Goal: Navigation & Orientation: Understand site structure

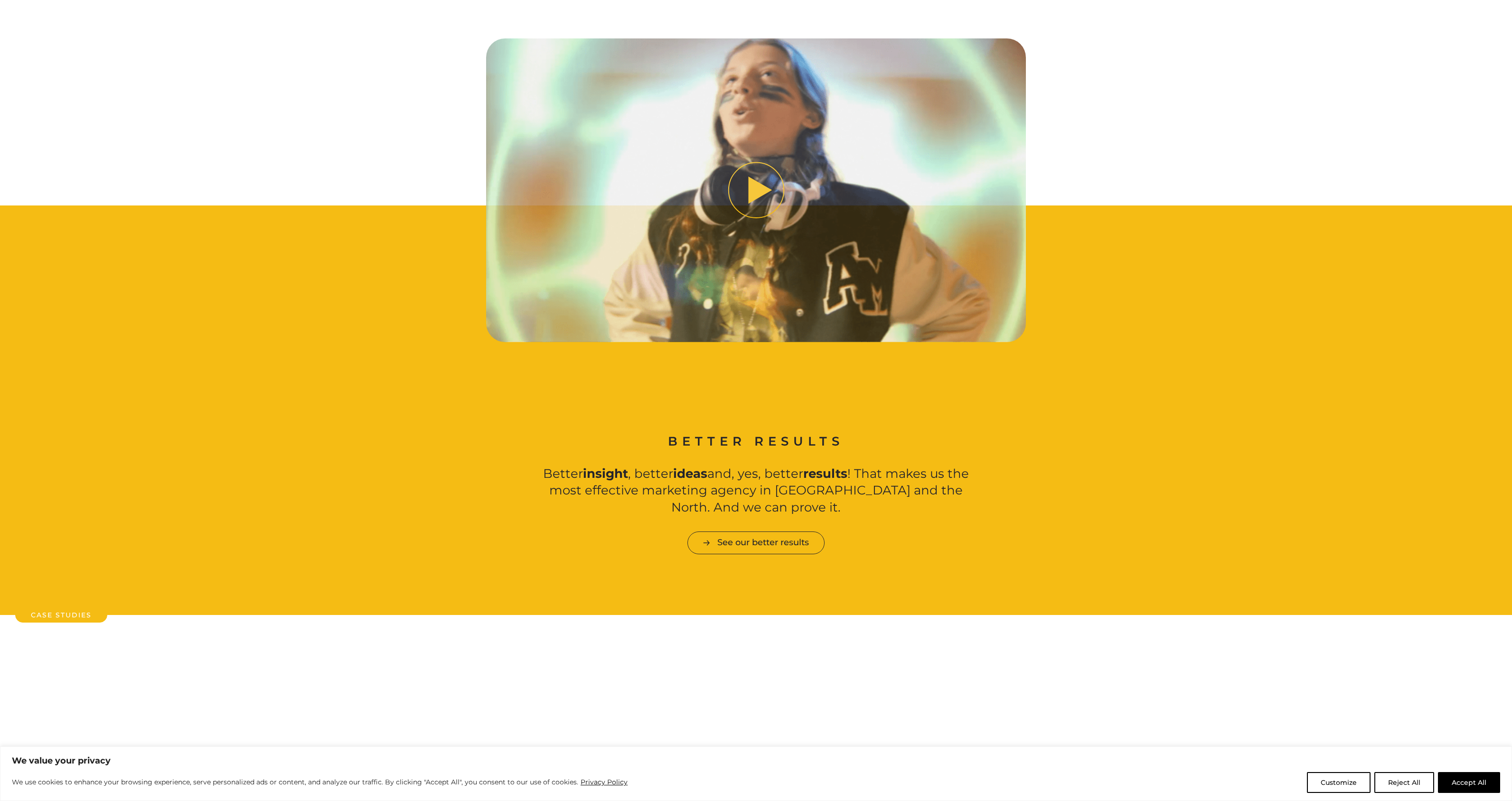
scroll to position [623, 0]
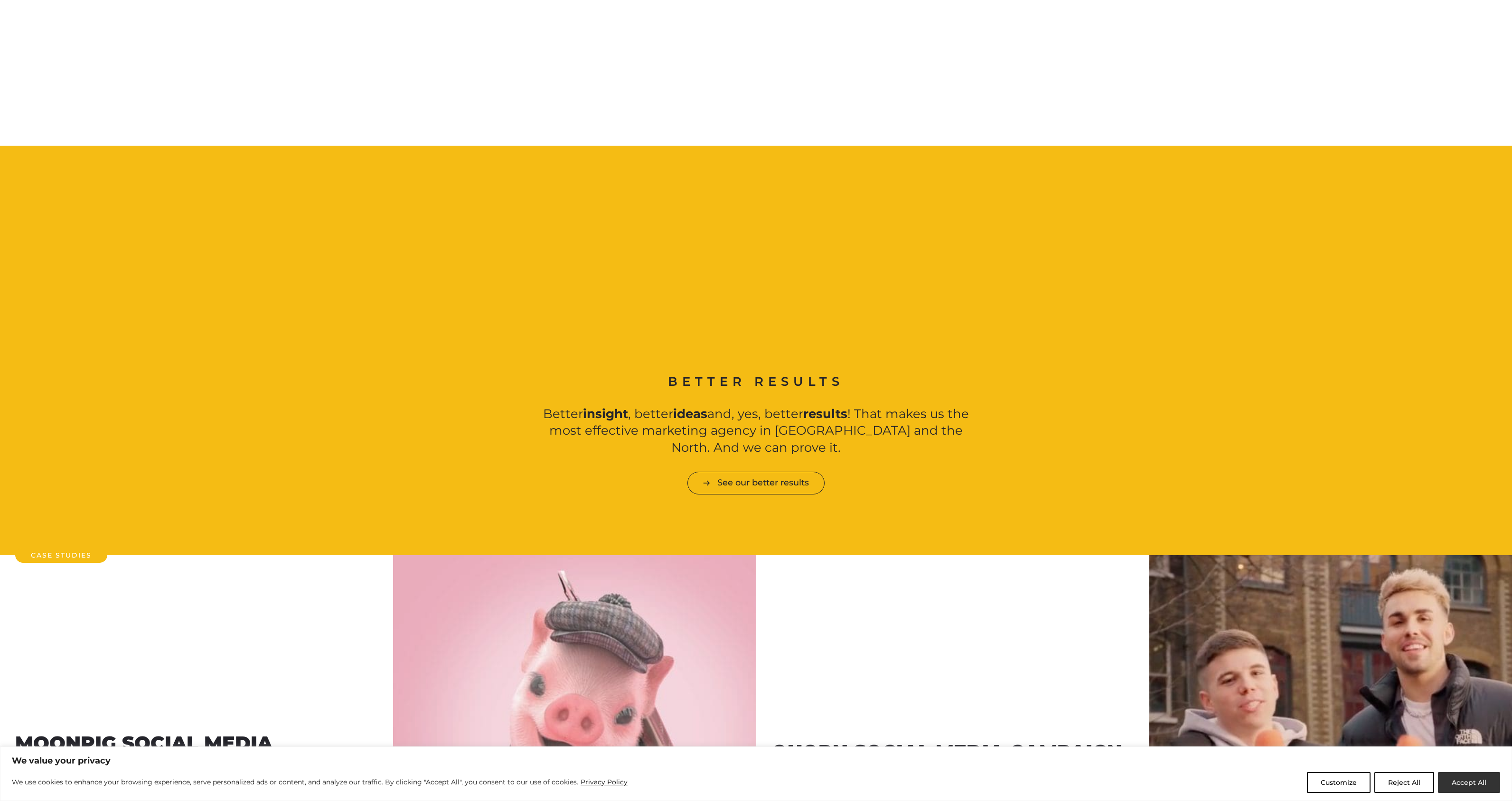
click at [1443, 779] on button "Accept All" at bounding box center [1469, 783] width 62 height 21
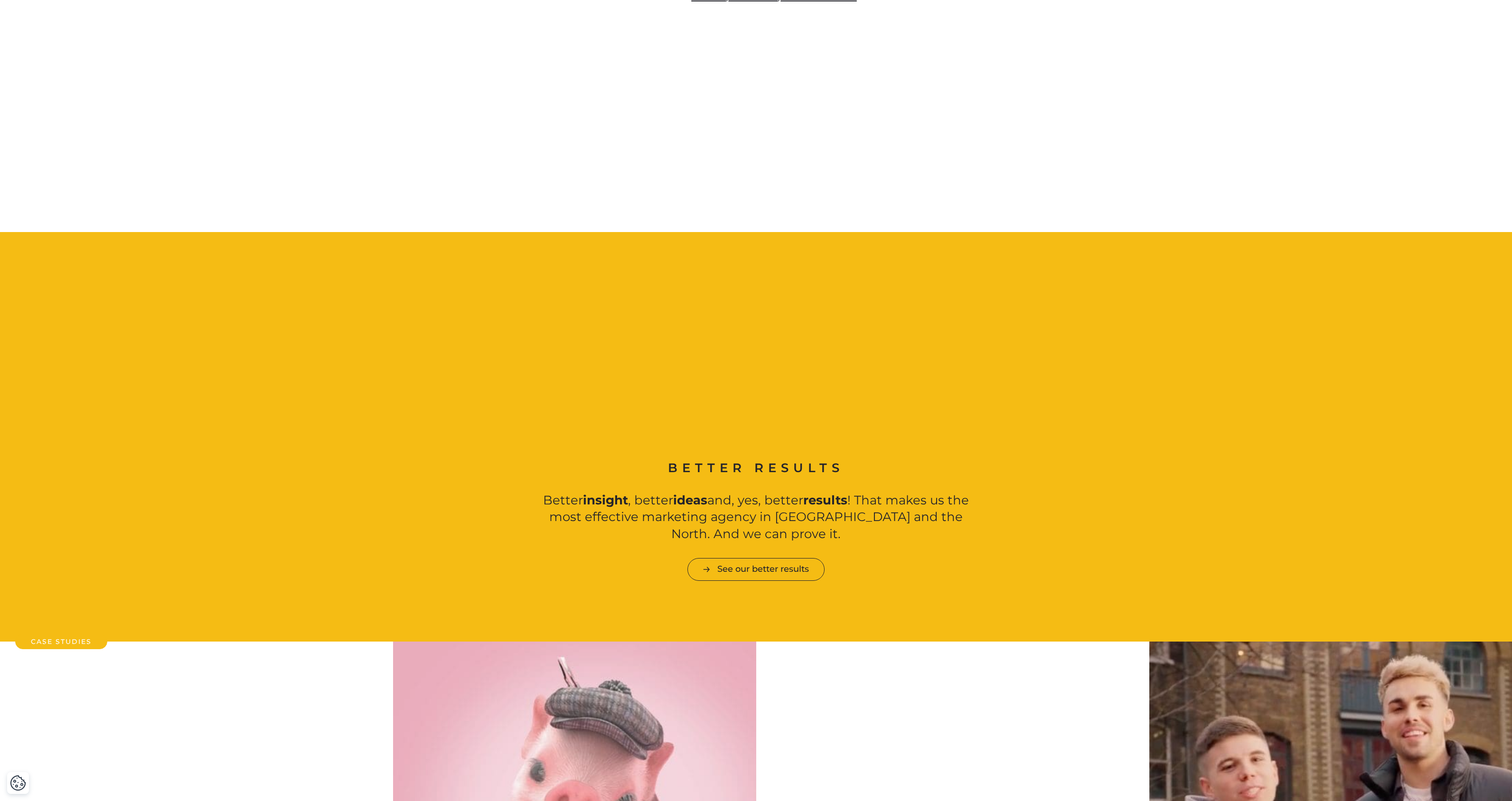
scroll to position [0, 0]
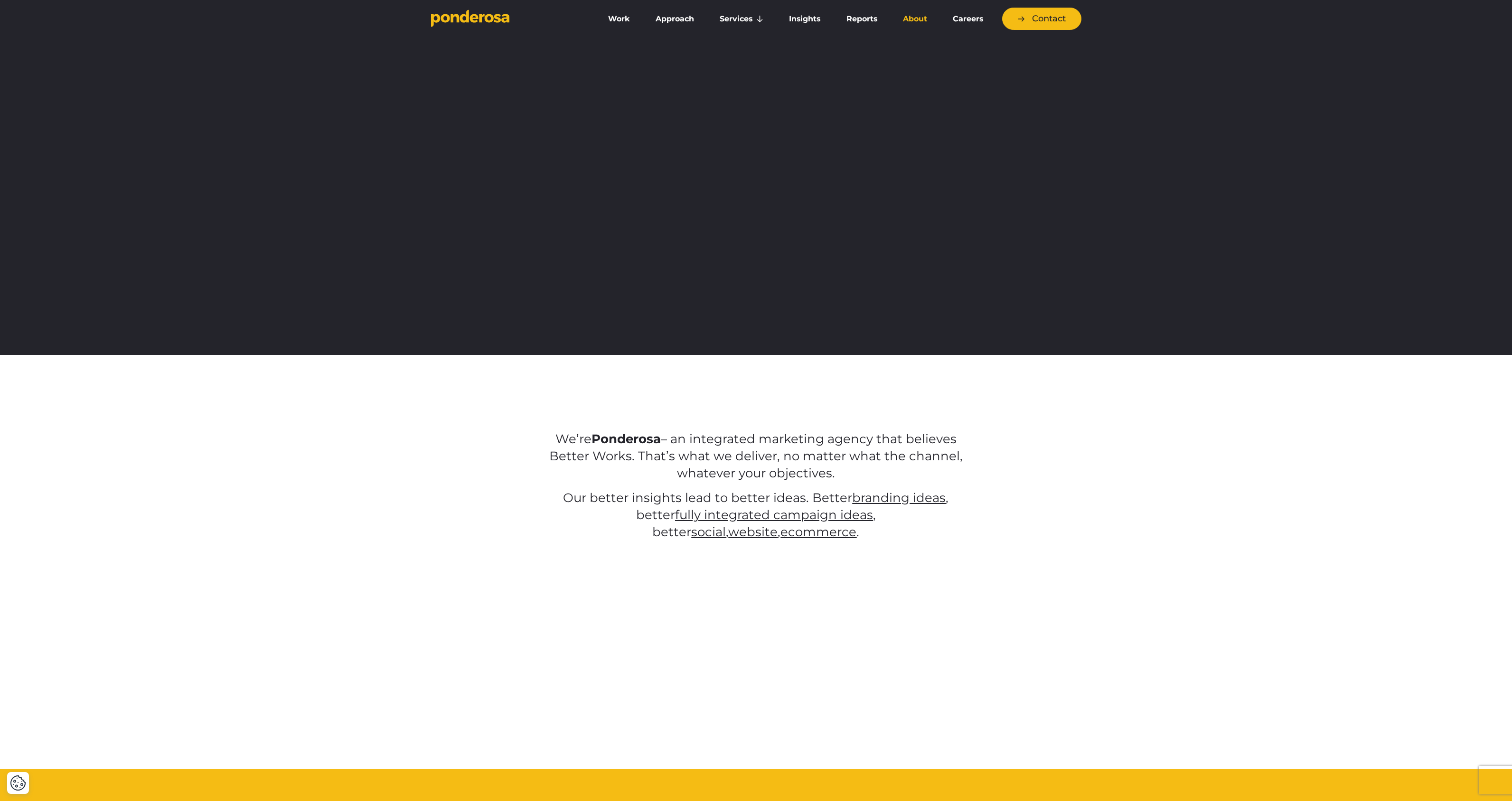
click at [910, 19] on link "About" at bounding box center [915, 19] width 46 height 20
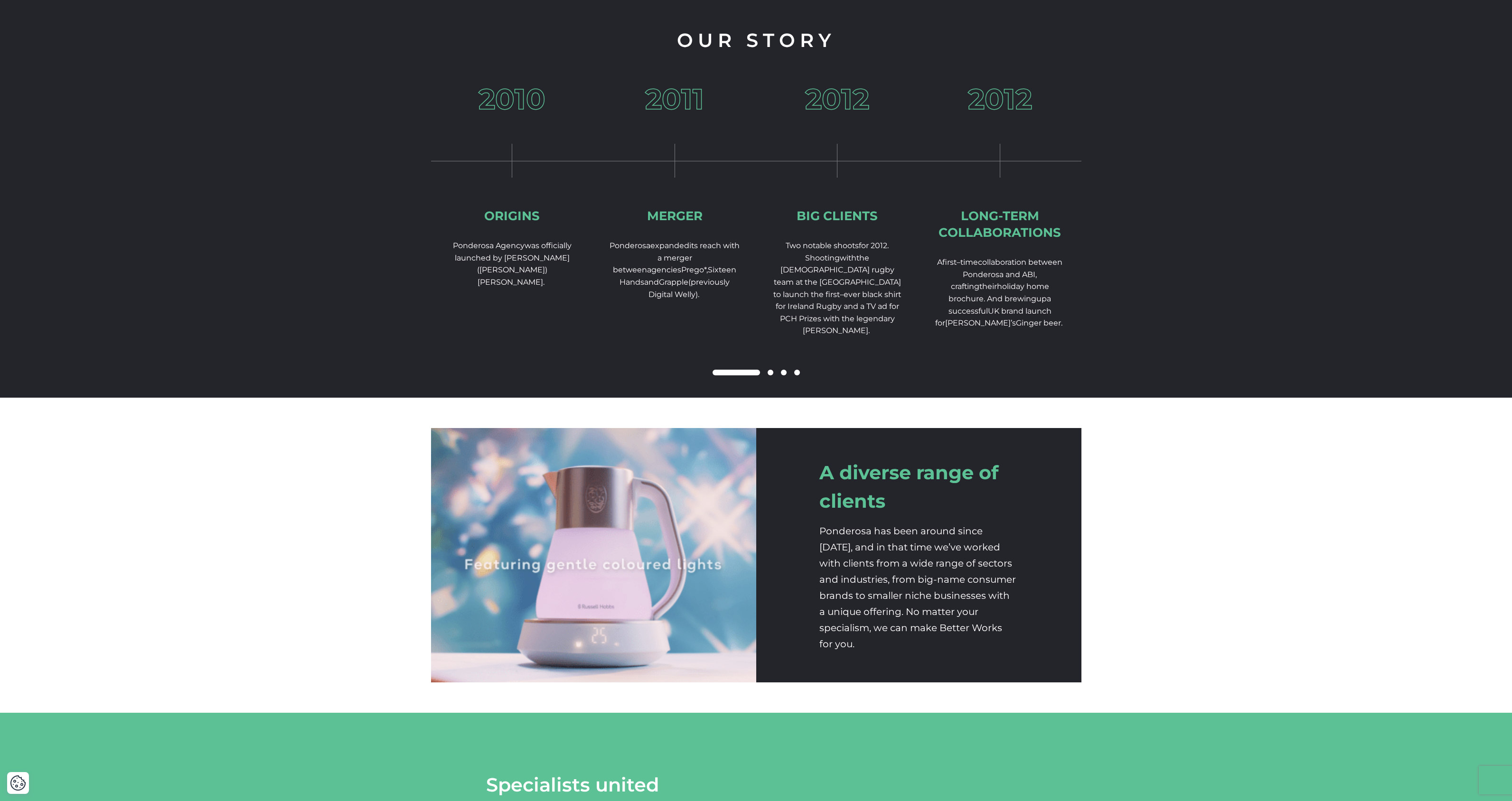
scroll to position [1390, 0]
click at [795, 376] on span at bounding box center [797, 373] width 6 height 6
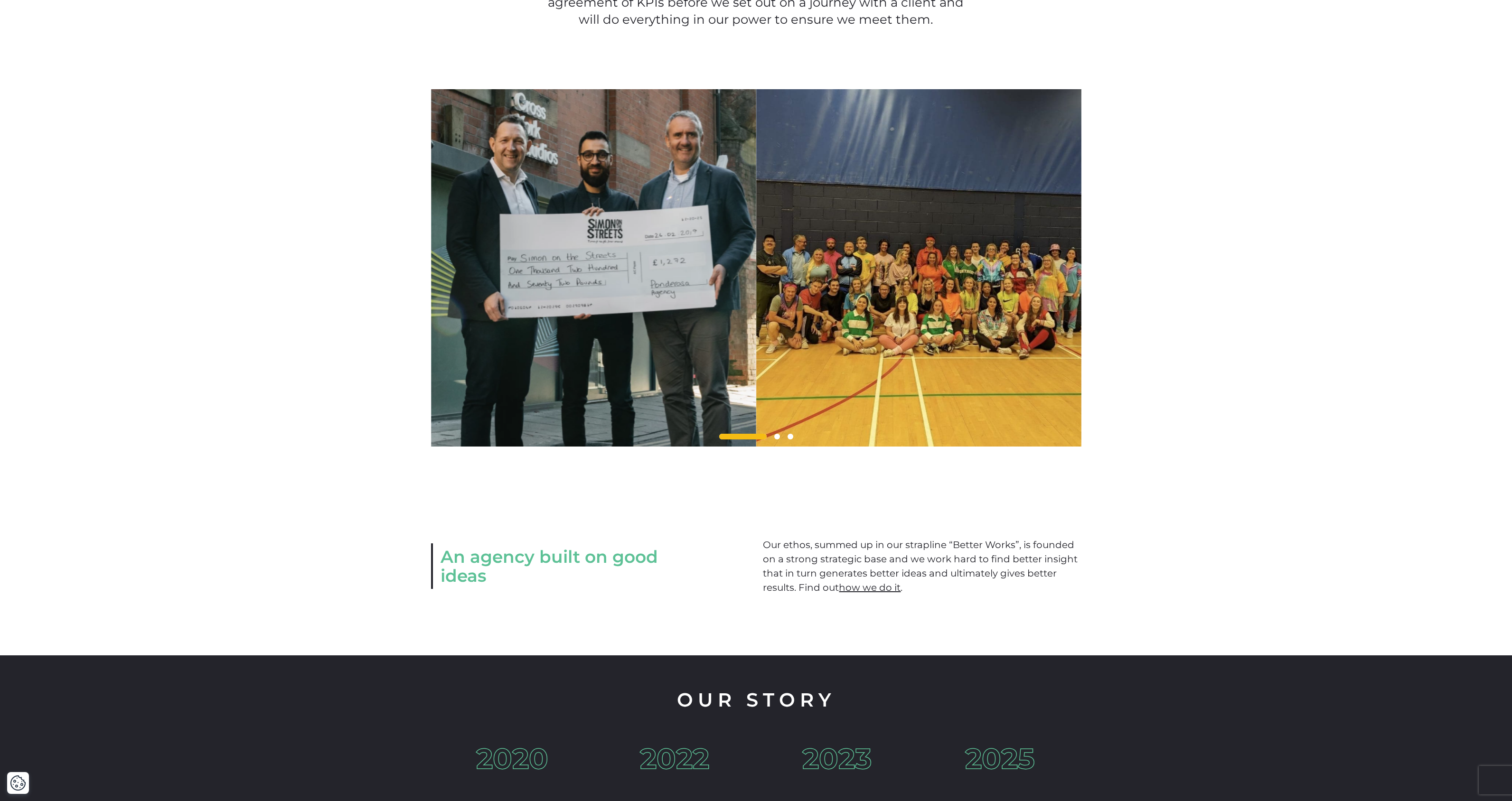
scroll to position [753, 0]
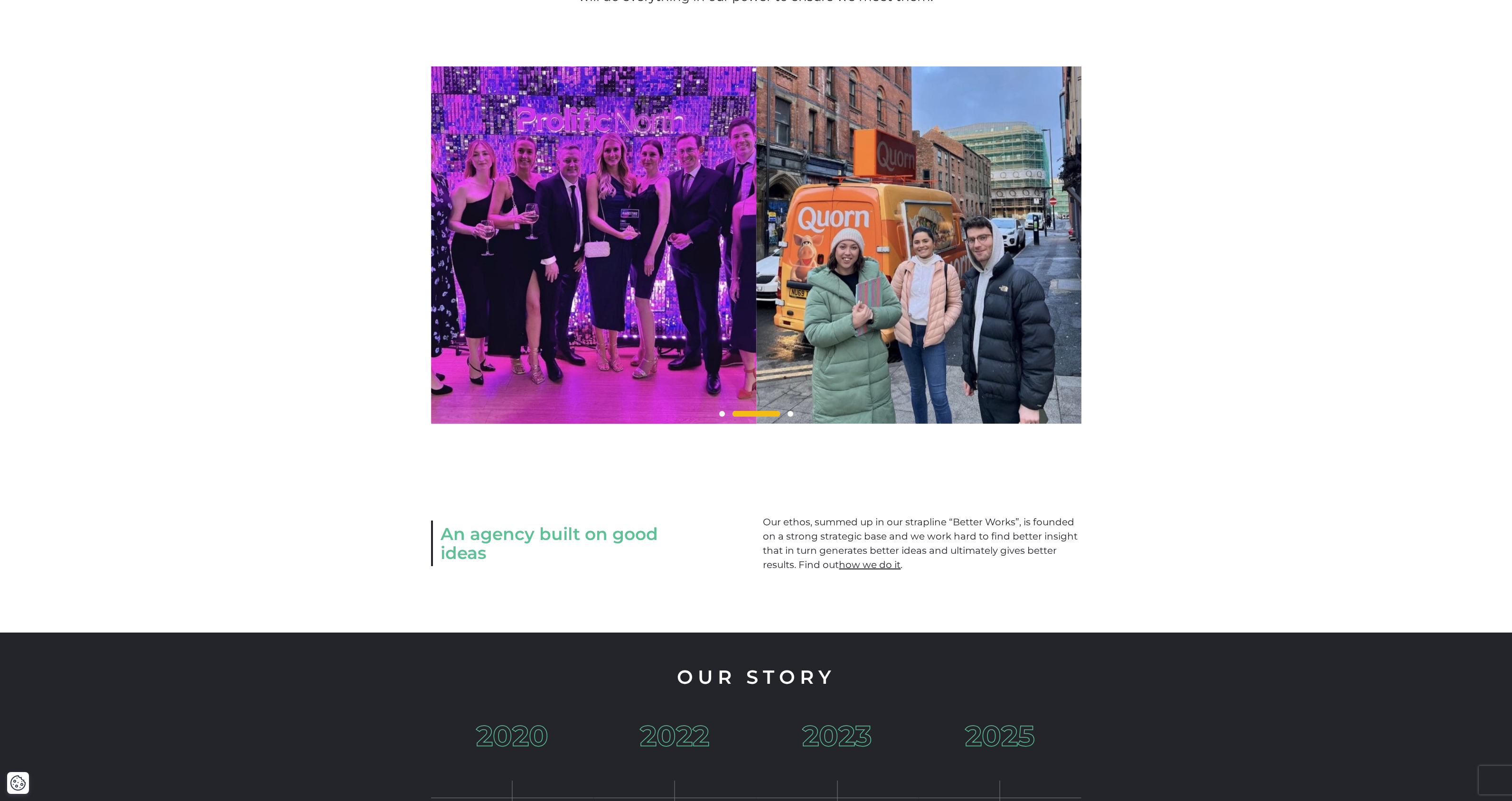
click at [891, 570] on link "how we do it" at bounding box center [869, 565] width 62 height 11
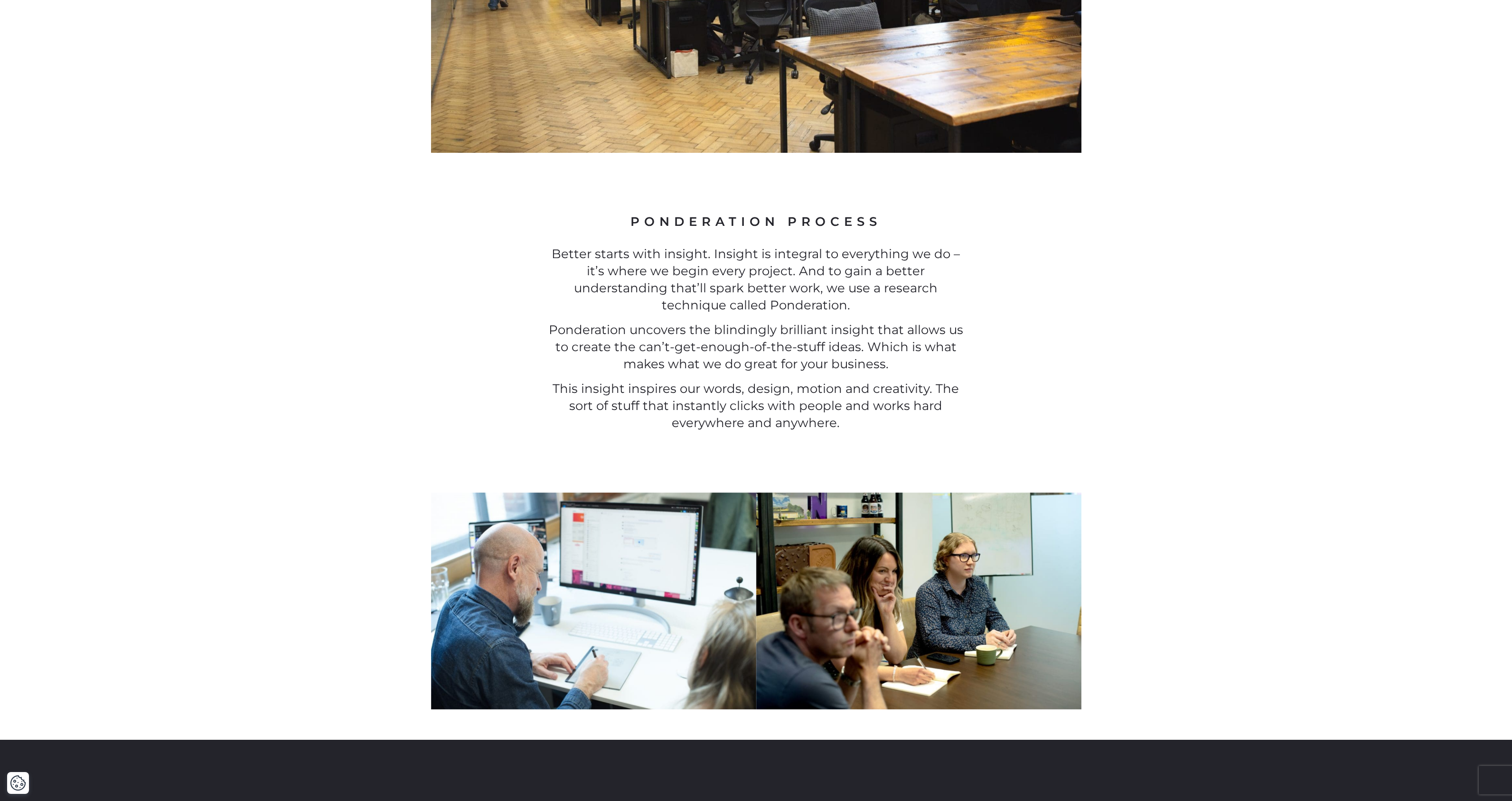
scroll to position [826, 0]
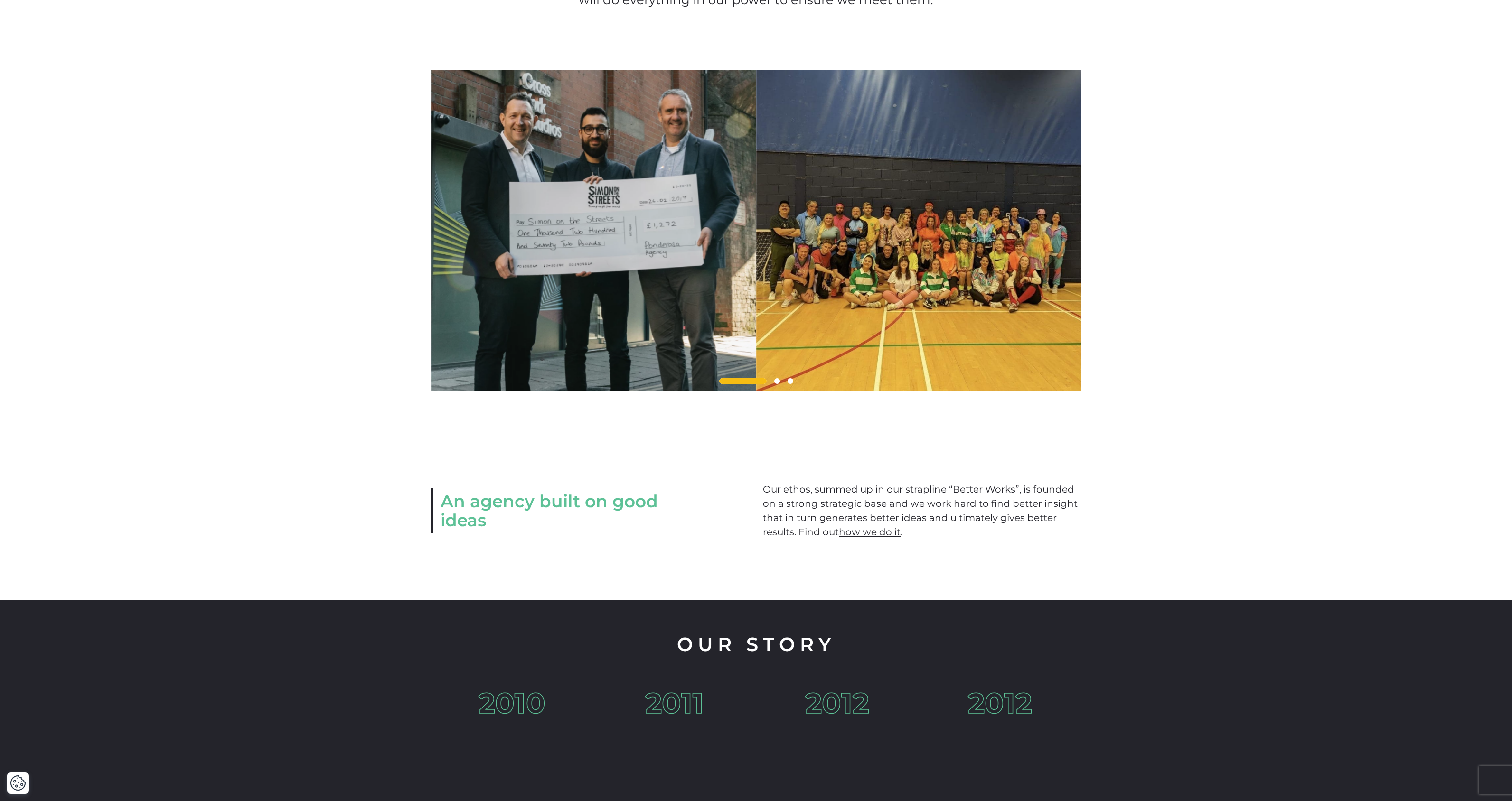
scroll to position [753, 0]
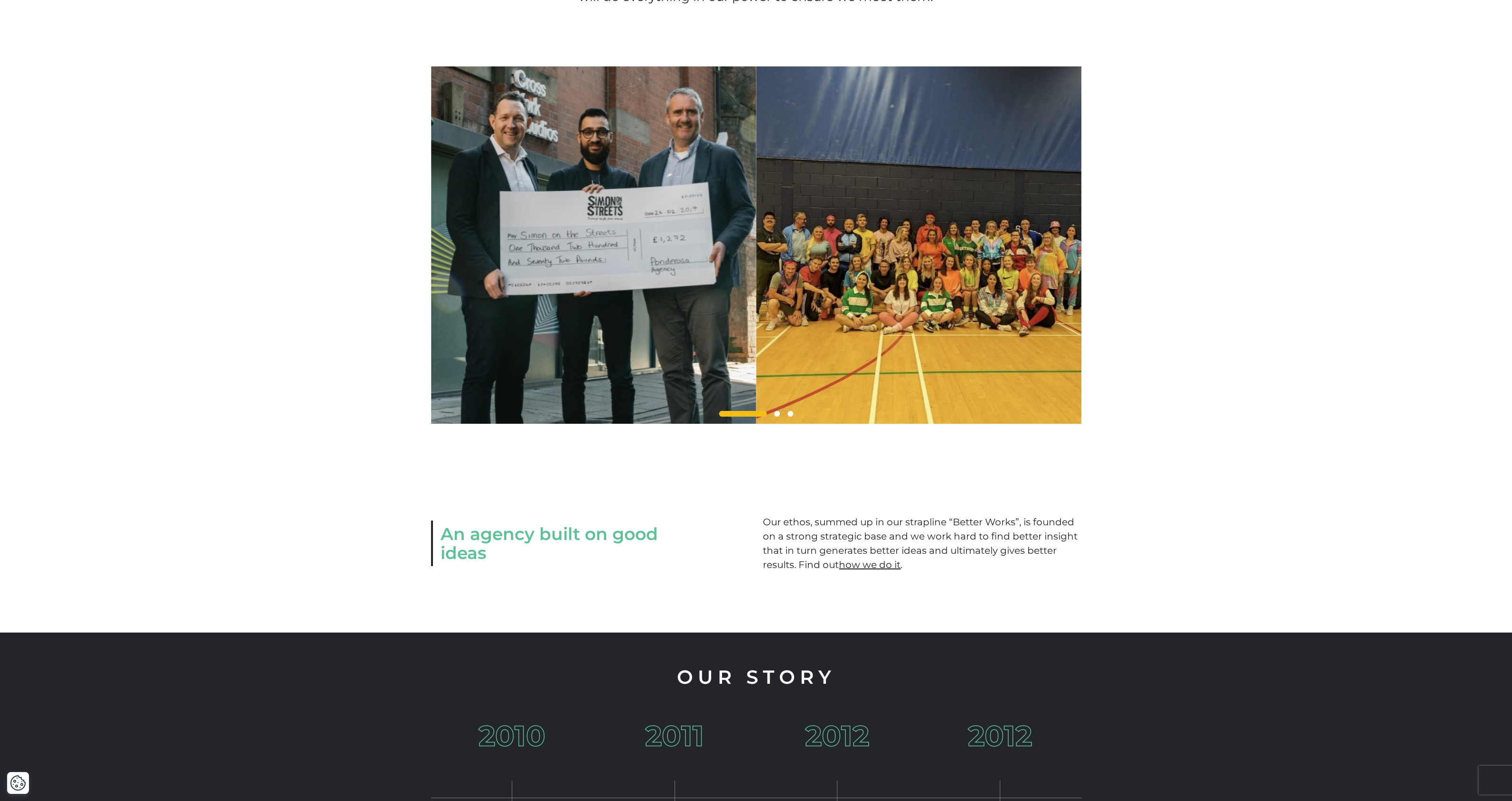
click at [930, 274] on img at bounding box center [919, 245] width 325 height 357
click at [779, 420] on div at bounding box center [756, 414] width 650 height 11
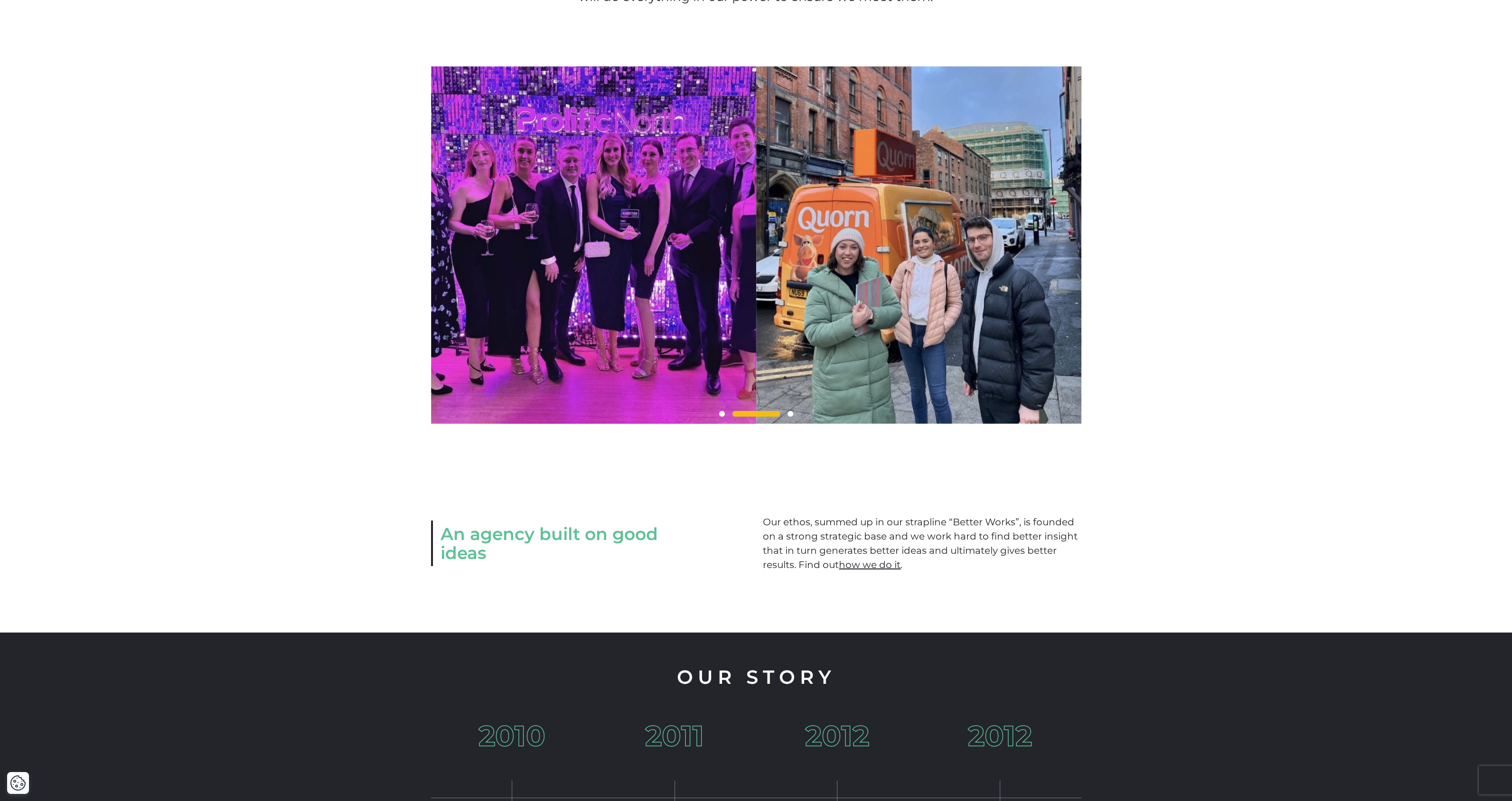
click at [778, 417] on span at bounding box center [756, 414] width 48 height 6
click at [791, 417] on span at bounding box center [791, 414] width 6 height 6
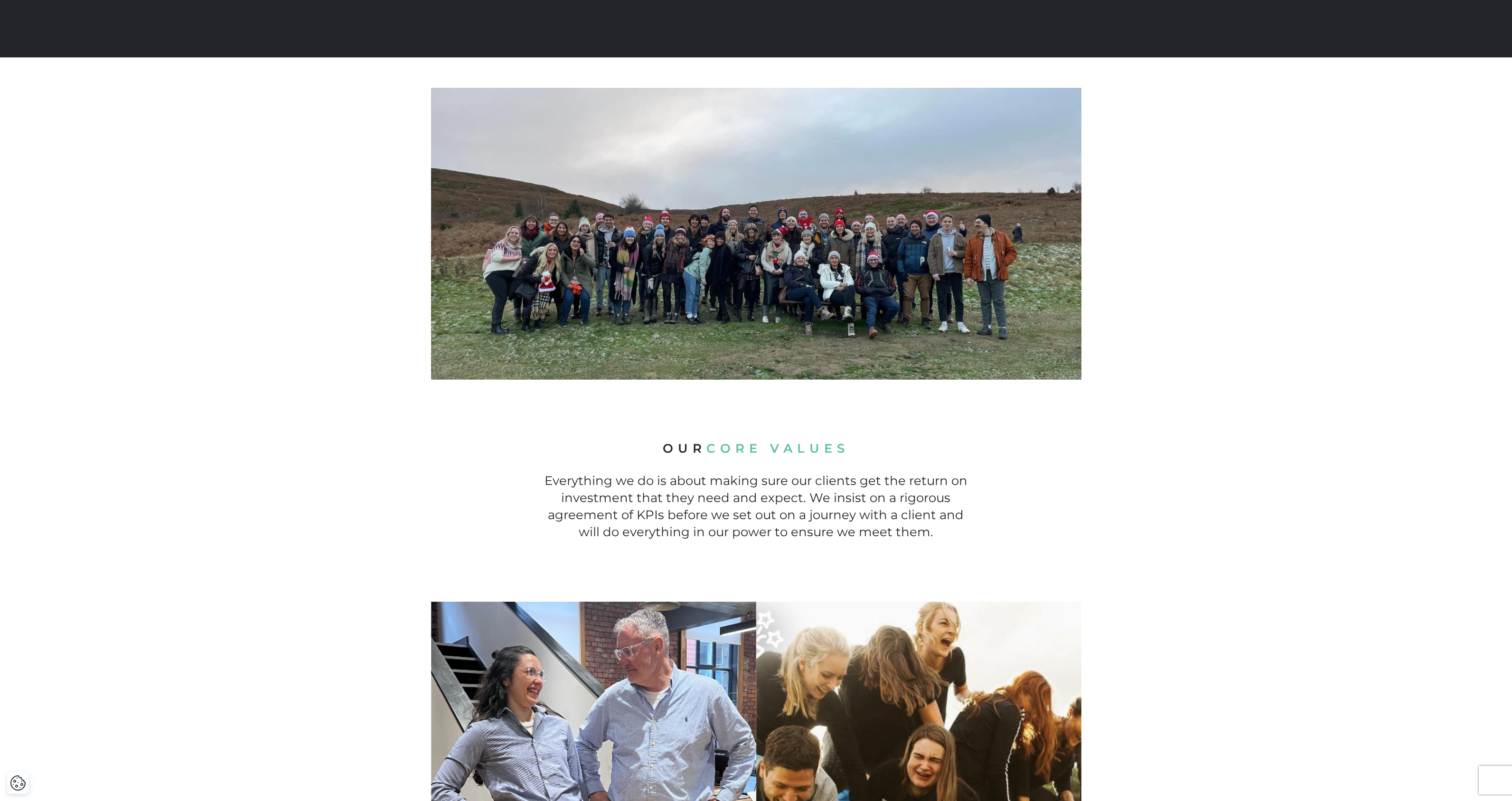
scroll to position [0, 0]
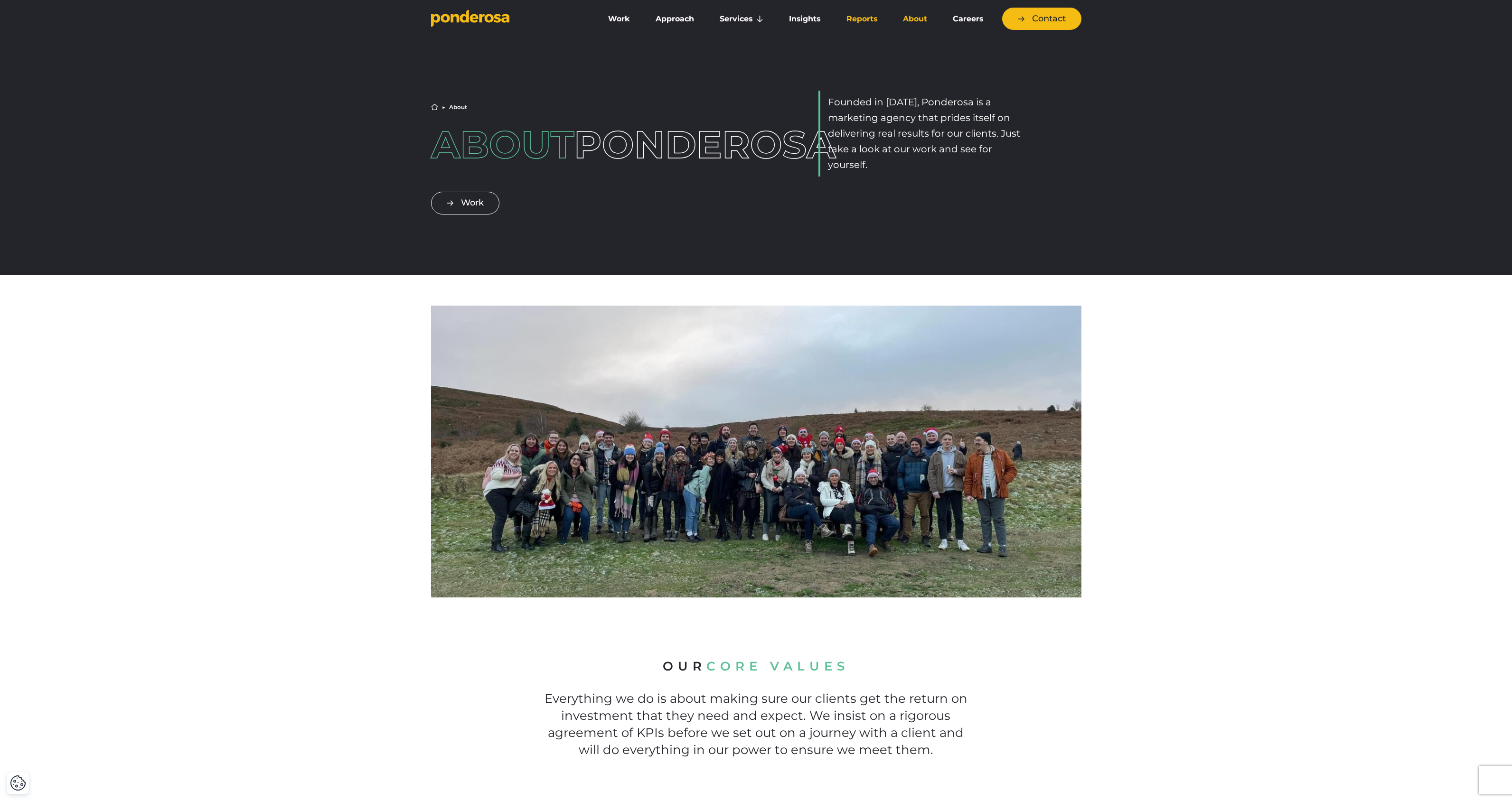
click at [848, 19] on link "Reports" at bounding box center [862, 19] width 53 height 20
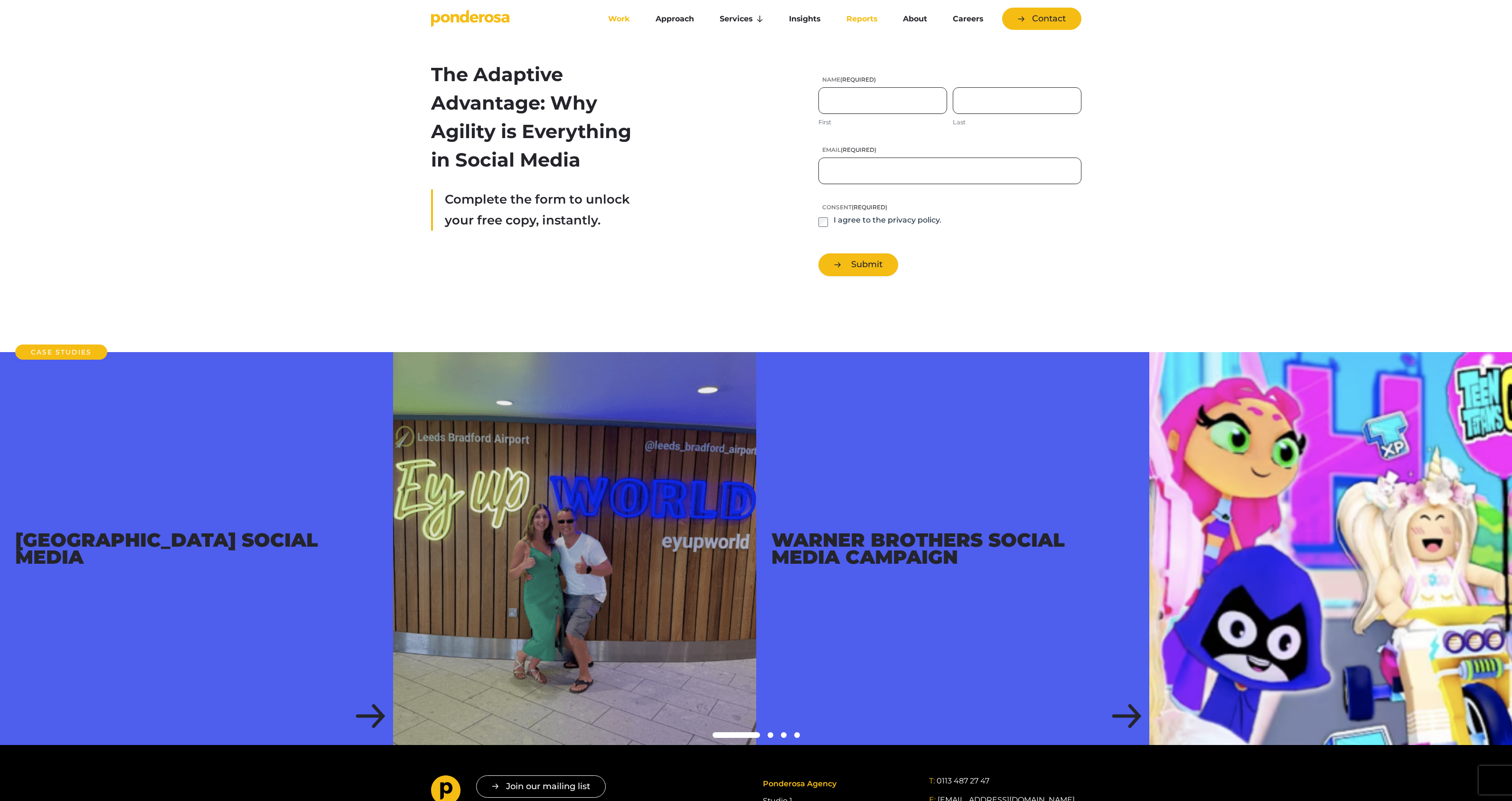
click at [620, 16] on link "Work" at bounding box center [619, 19] width 43 height 20
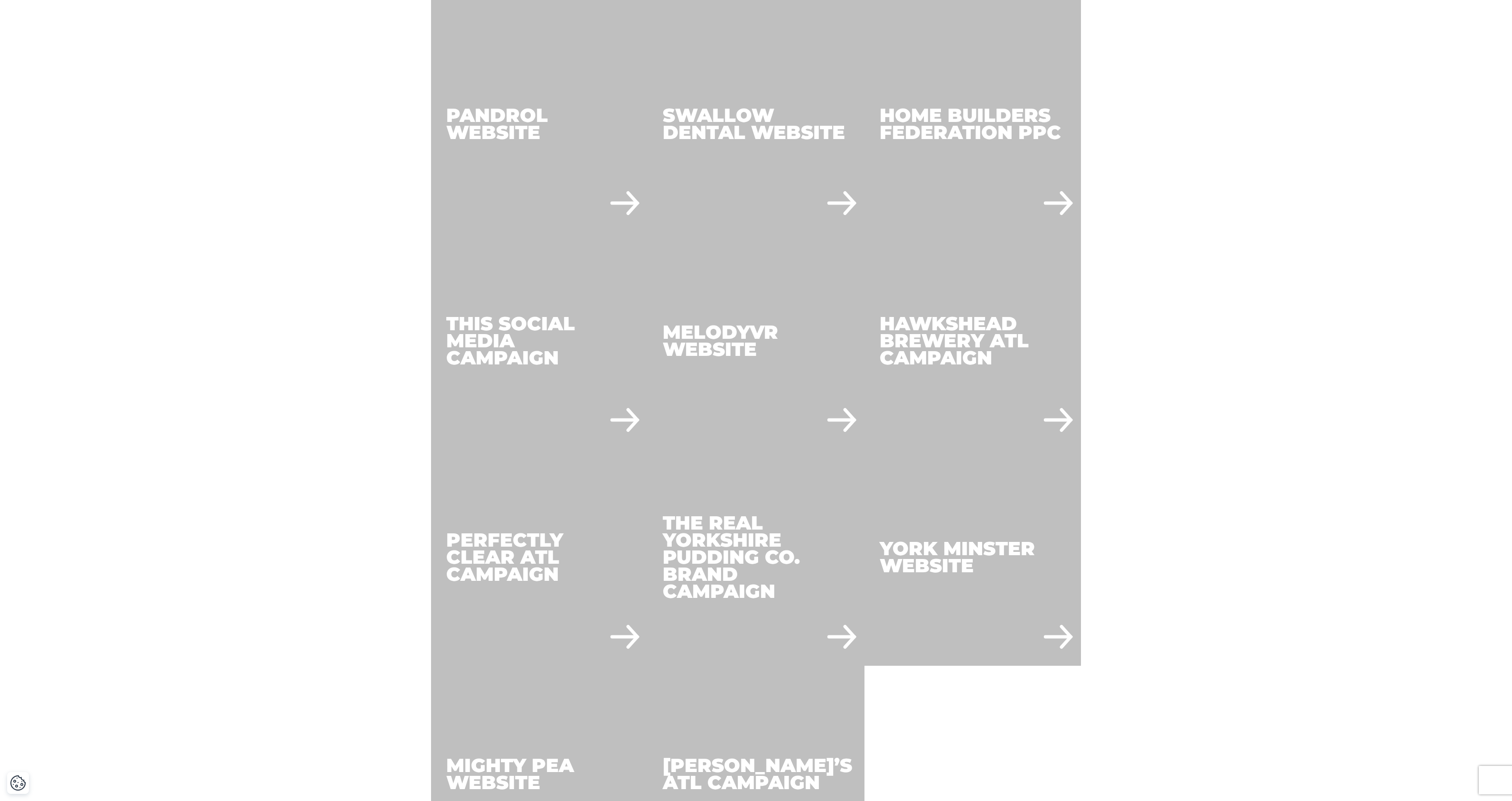
scroll to position [3953, 0]
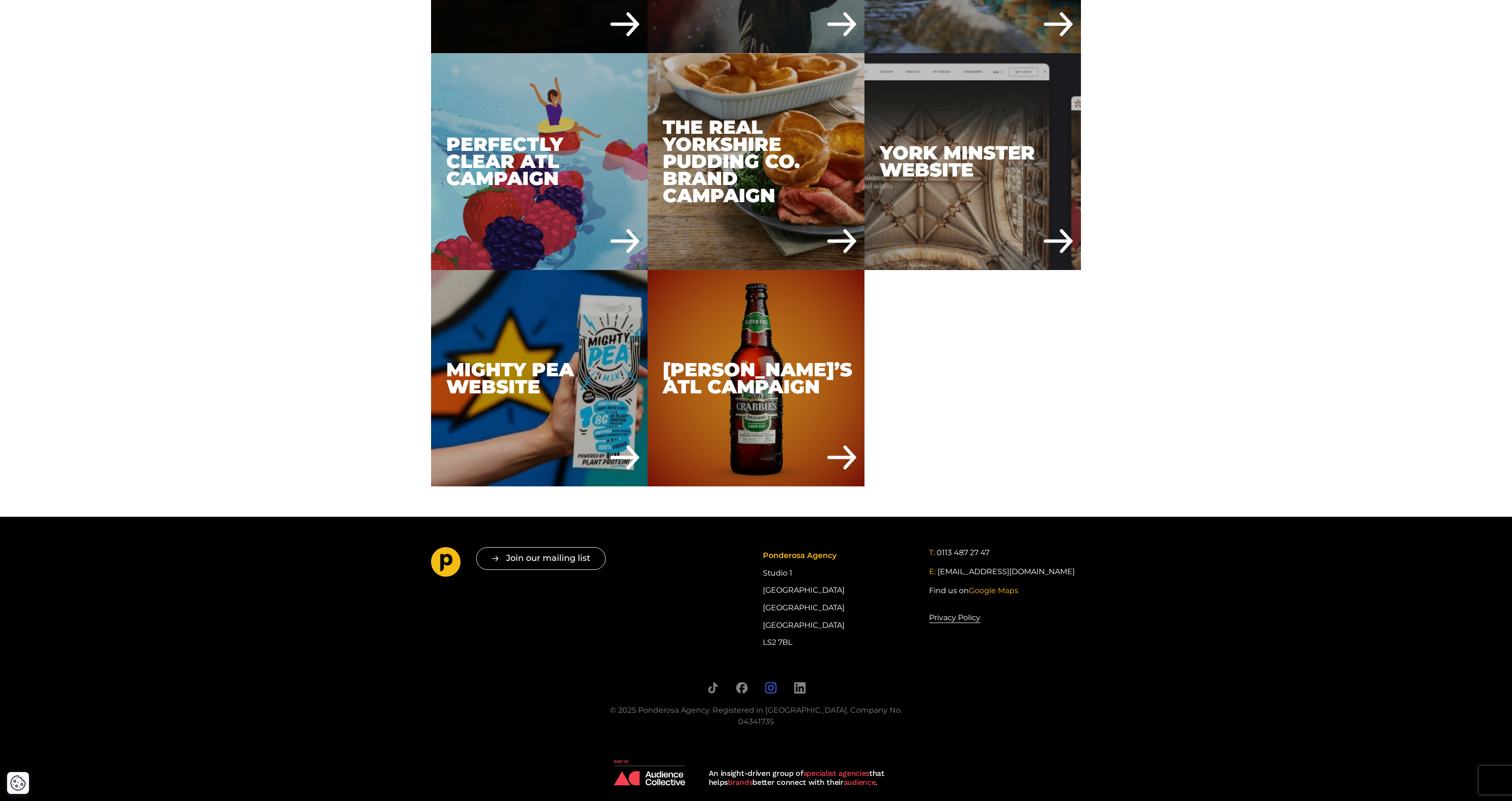
click at [775, 691] on icon "Follow us on Instagram" at bounding box center [771, 688] width 12 height 12
